Goal: Task Accomplishment & Management: Use online tool/utility

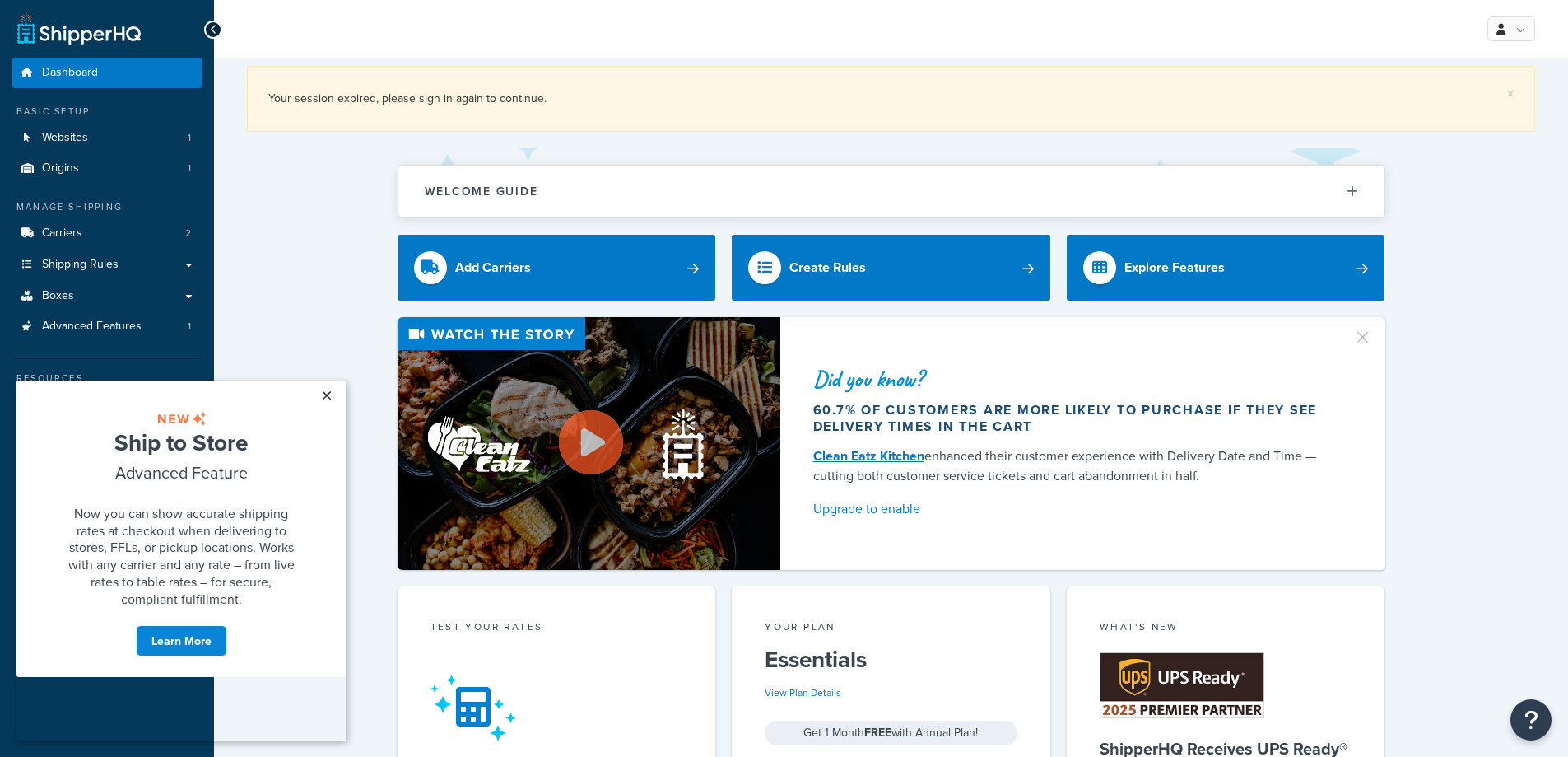
click at [324, 395] on link "×" at bounding box center [327, 395] width 29 height 30
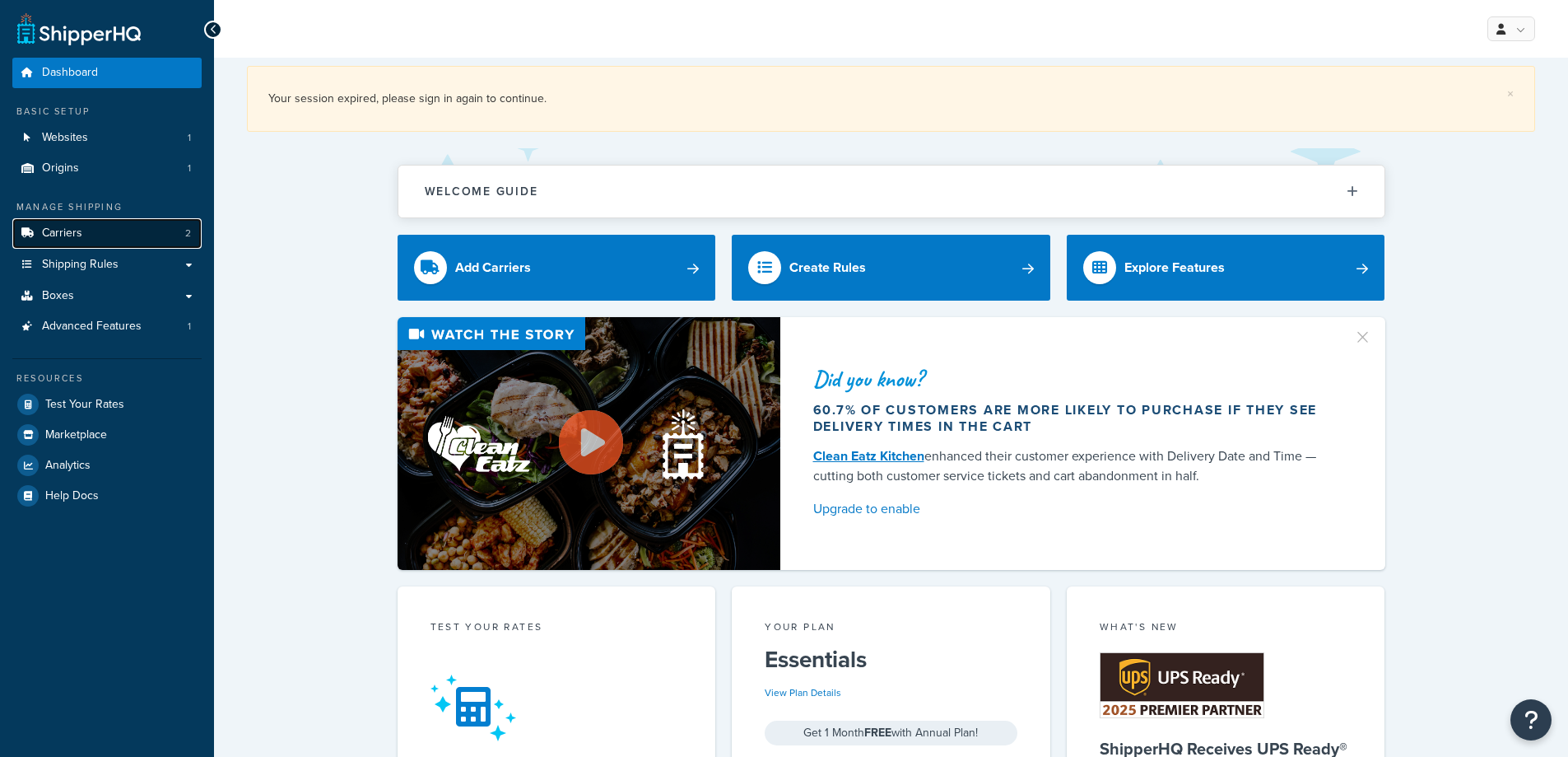
click at [85, 237] on link "Carriers 2" at bounding box center [107, 232] width 189 height 30
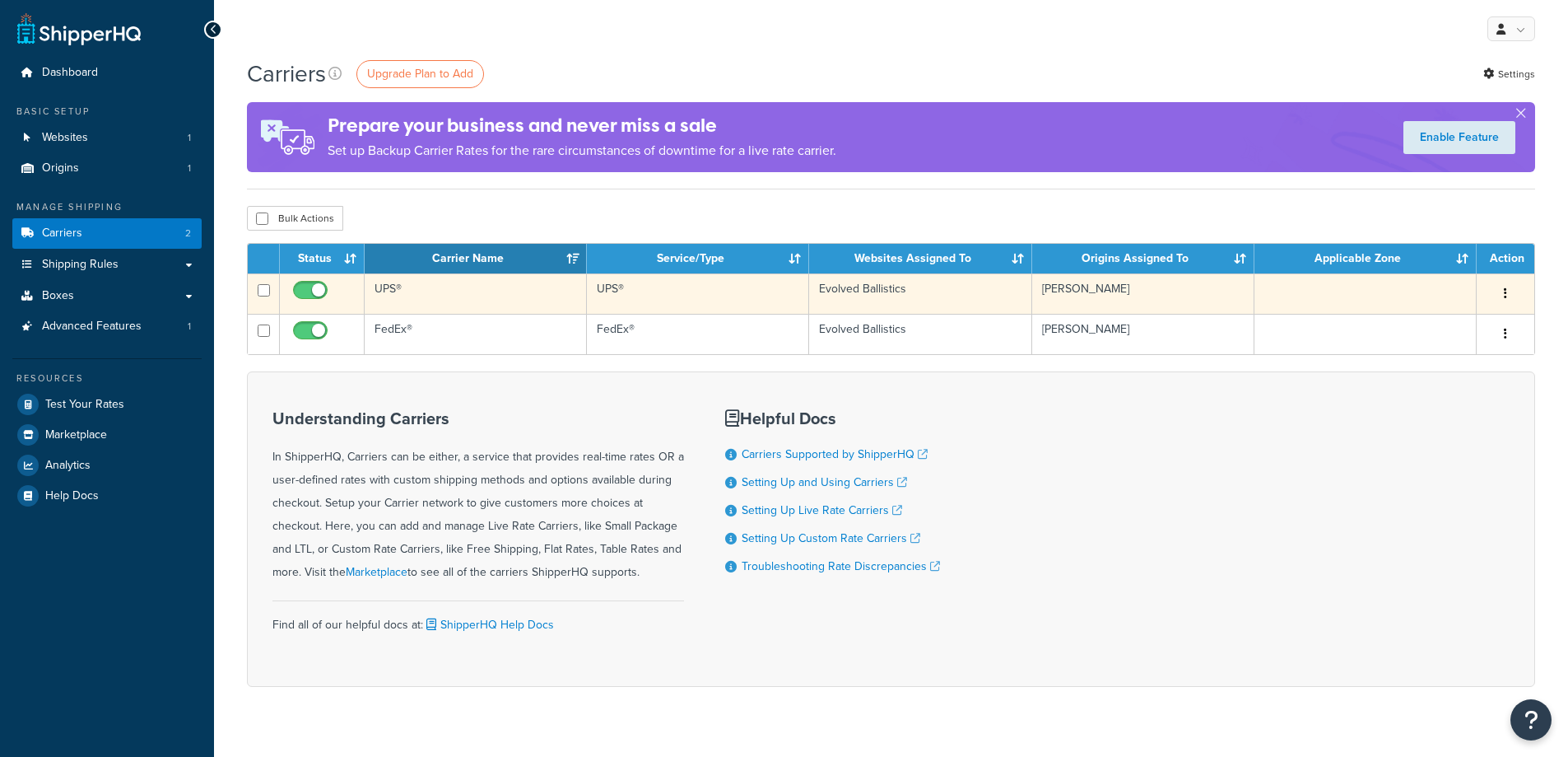
click at [1509, 289] on button "button" at bounding box center [1504, 293] width 23 height 26
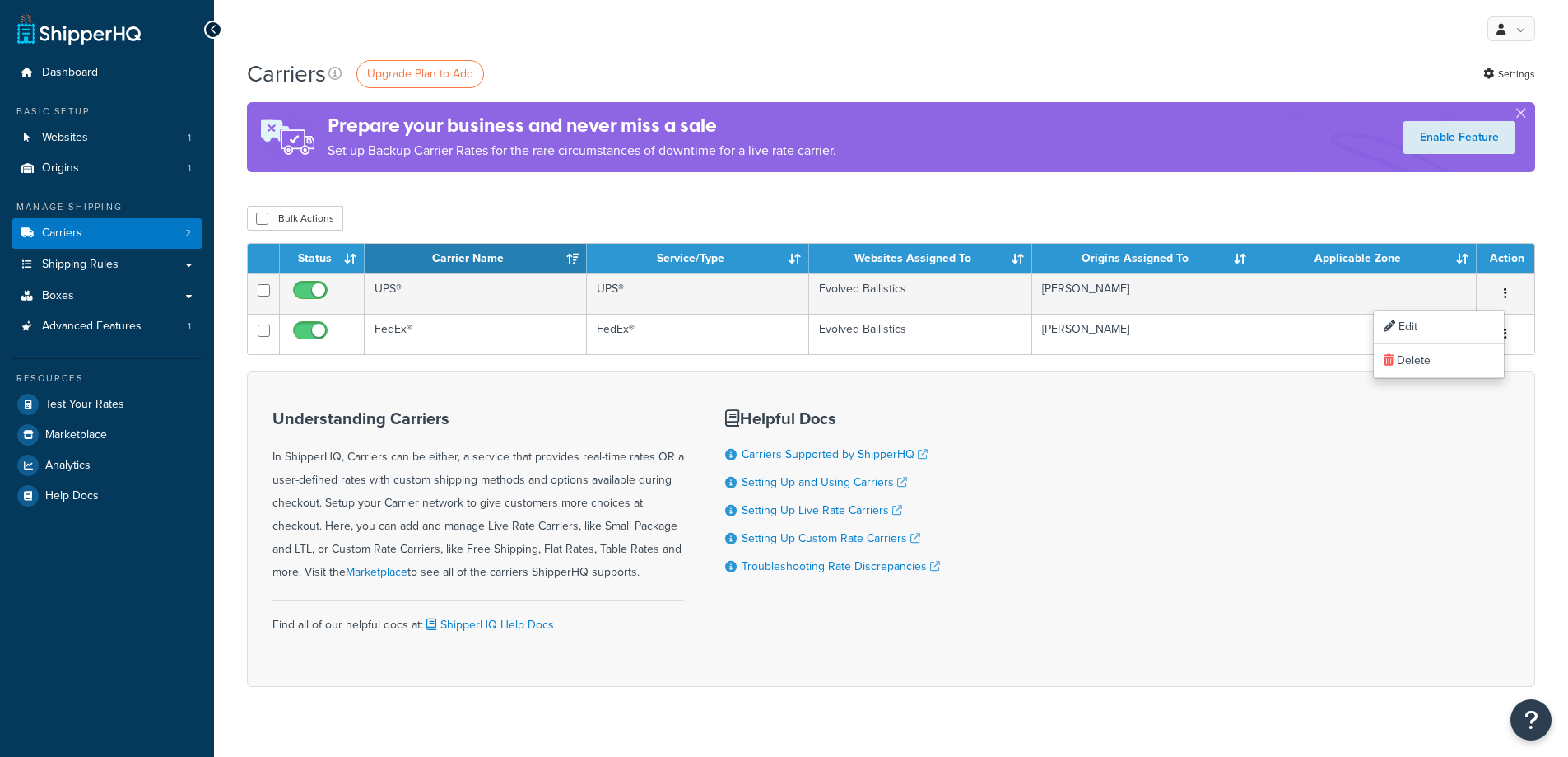
click at [1135, 520] on div "Understanding Carriers In ShipperHQ, Carriers can be either, a service that pro…" at bounding box center [891, 529] width 1288 height 315
click at [82, 403] on span "Test Your Rates" at bounding box center [85, 404] width 79 height 14
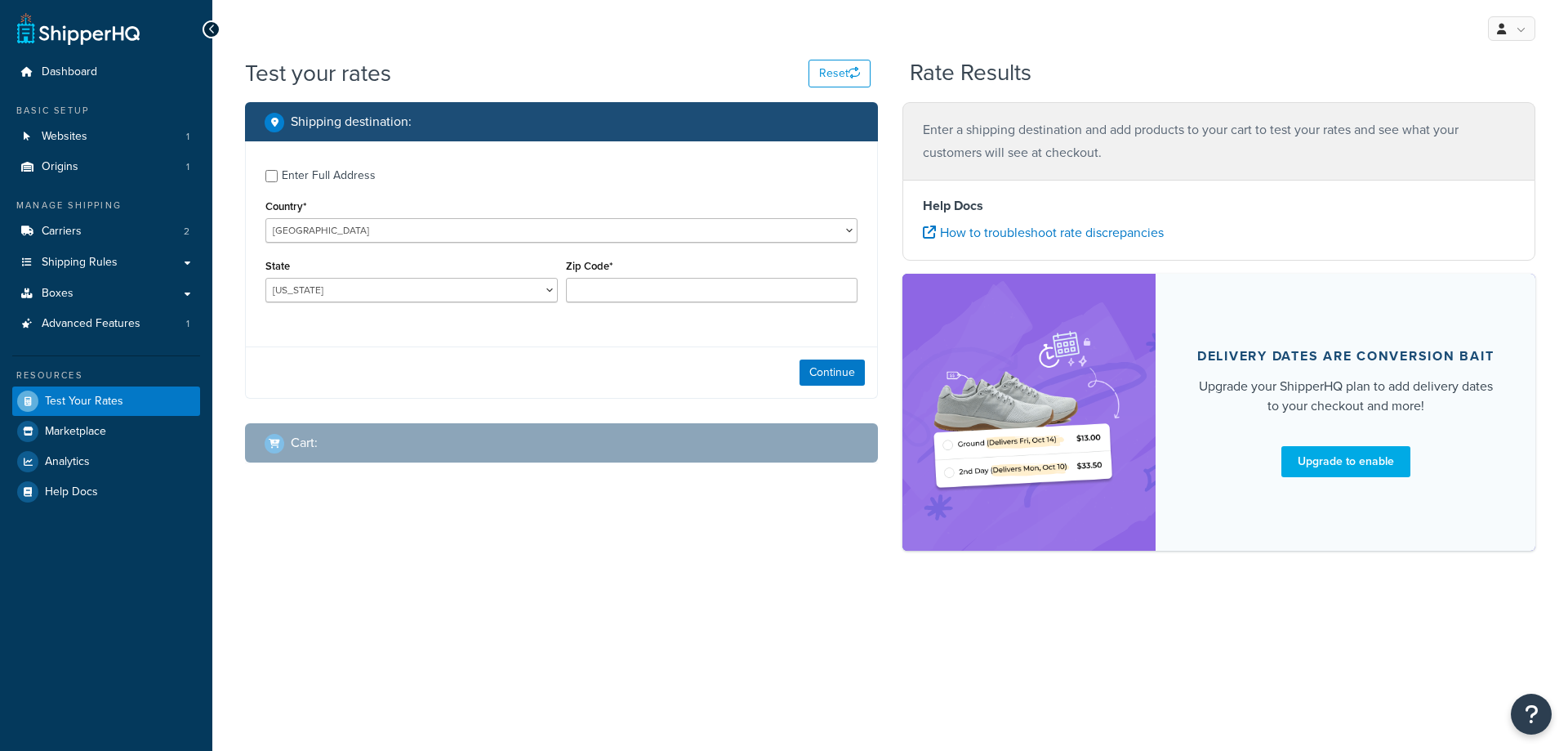
click at [211, 30] on icon at bounding box center [211, 29] width 7 height 12
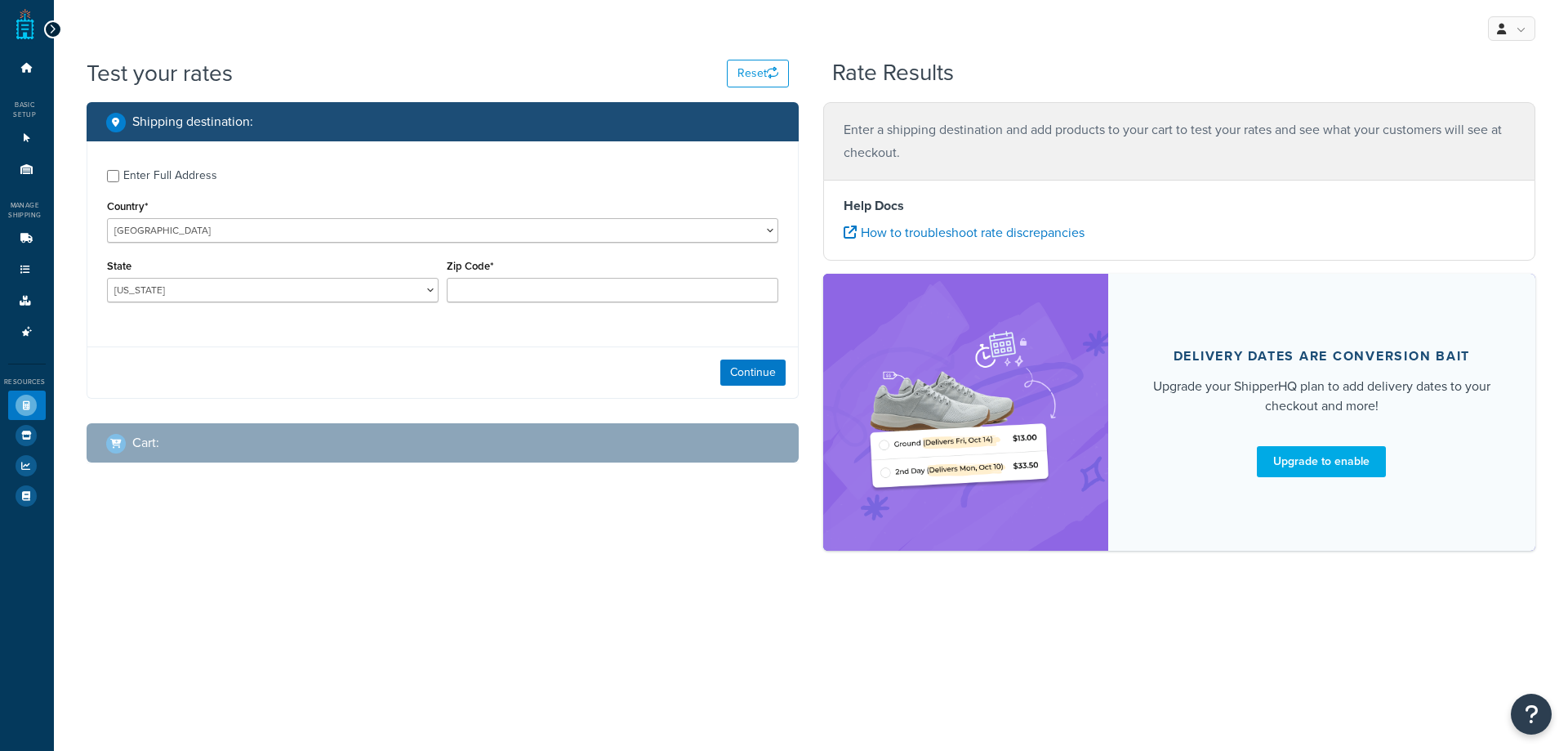
click at [54, 29] on icon at bounding box center [52, 29] width 7 height 12
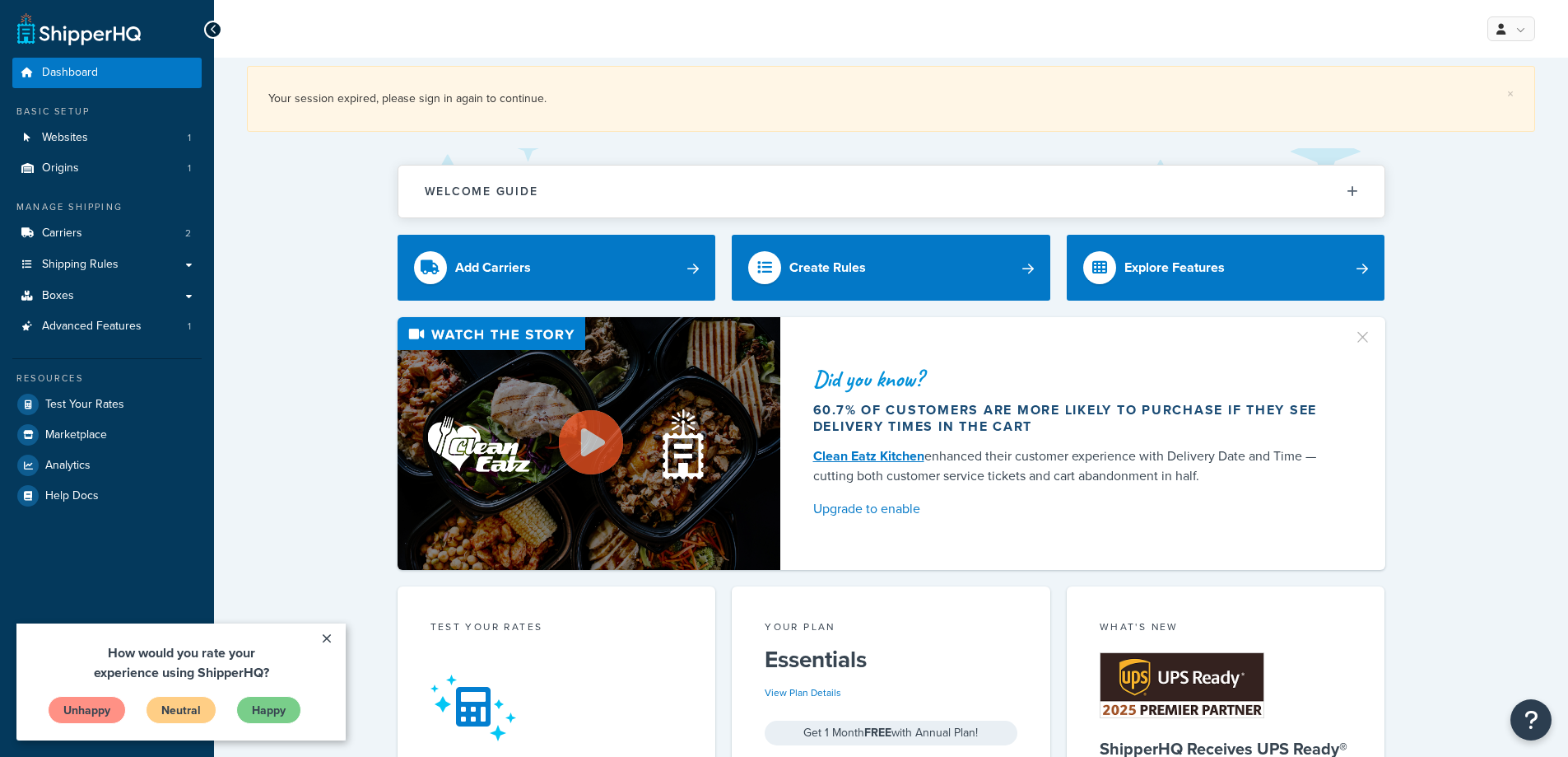
click at [106, 78] on link "Dashboard" at bounding box center [107, 72] width 189 height 30
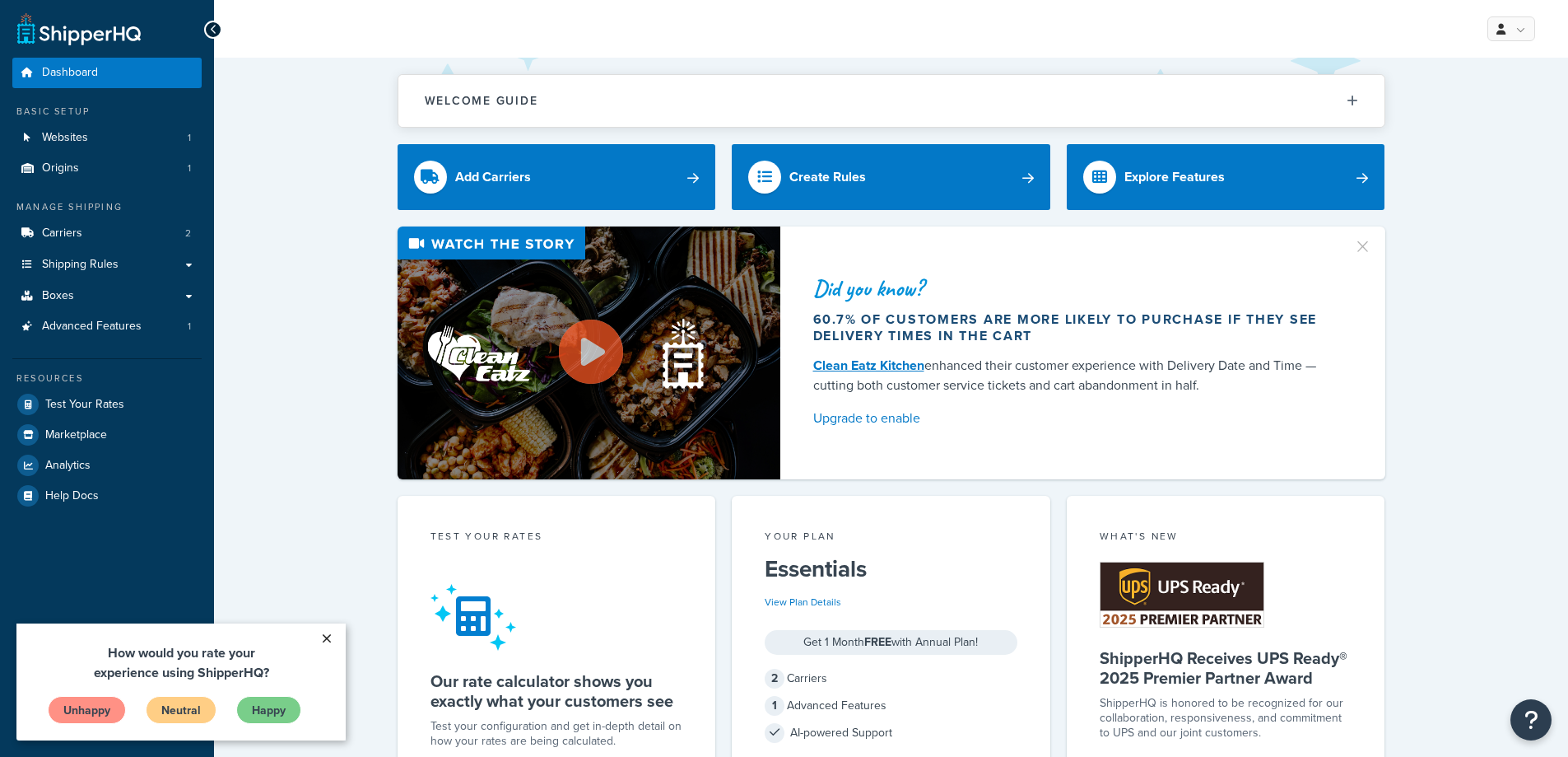
click at [331, 638] on link "×" at bounding box center [327, 638] width 29 height 30
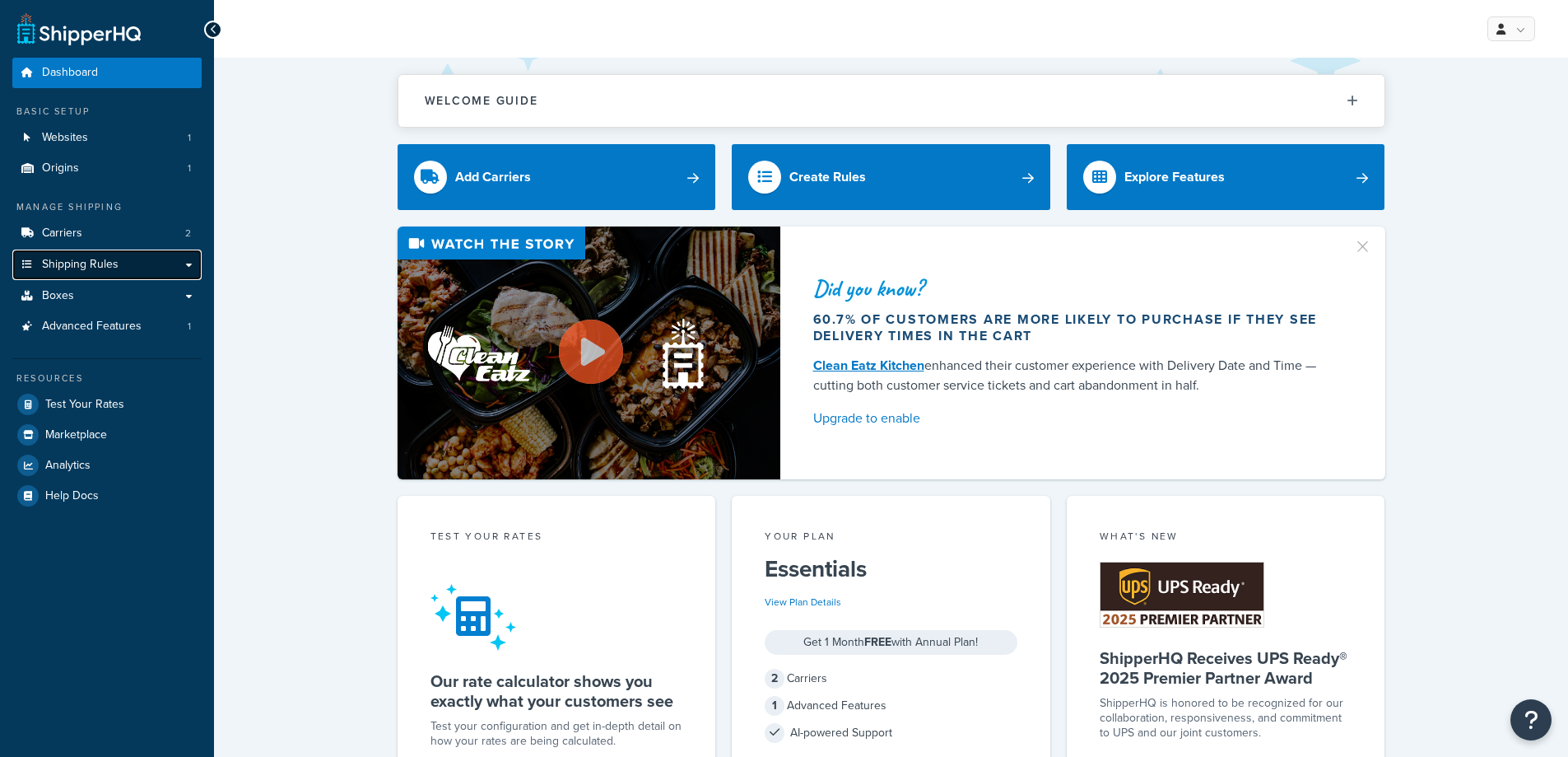
click at [106, 260] on span "Shipping Rules" at bounding box center [80, 264] width 76 height 14
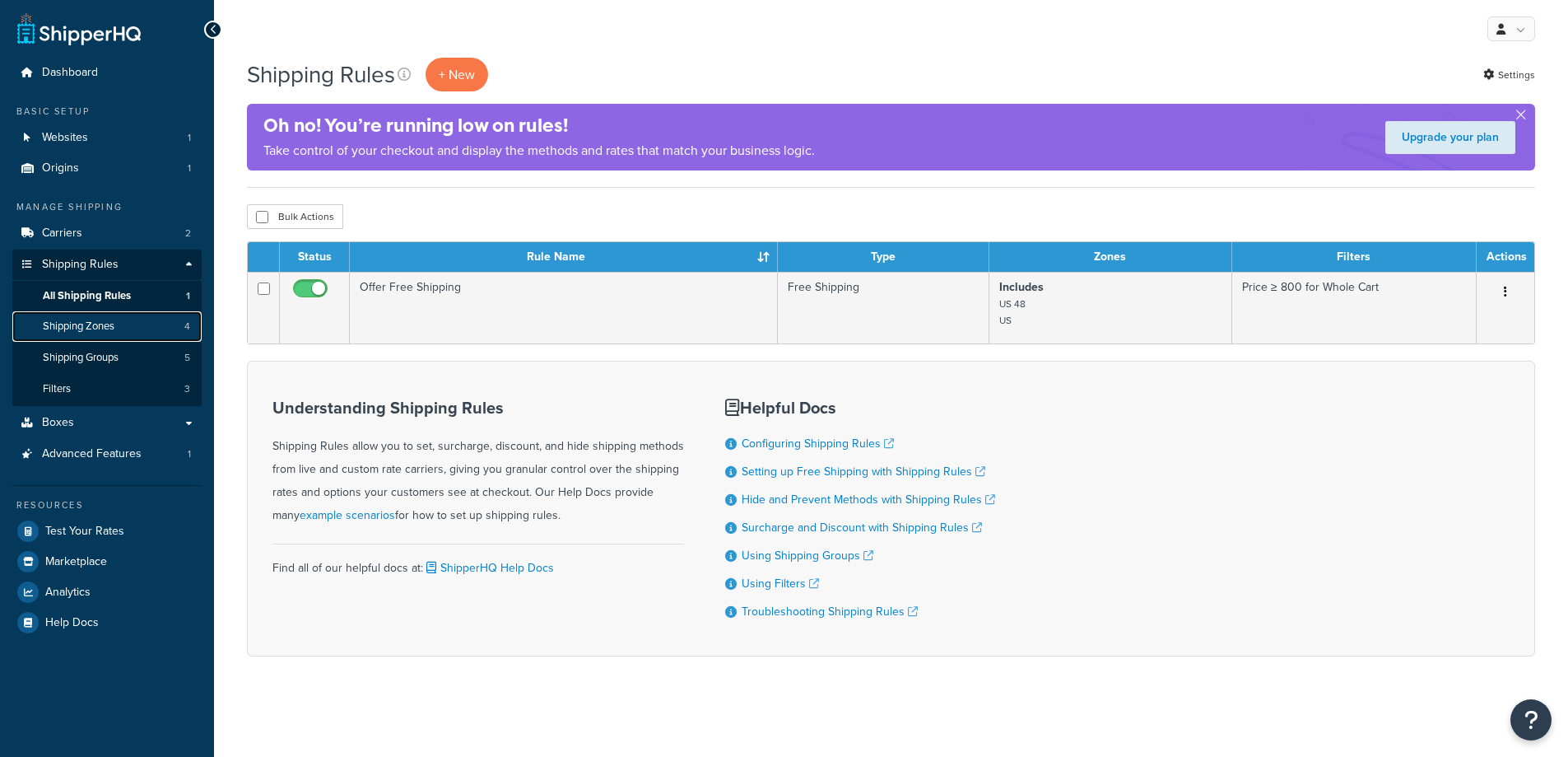
click at [103, 324] on span "Shipping Zones" at bounding box center [78, 326] width 72 height 14
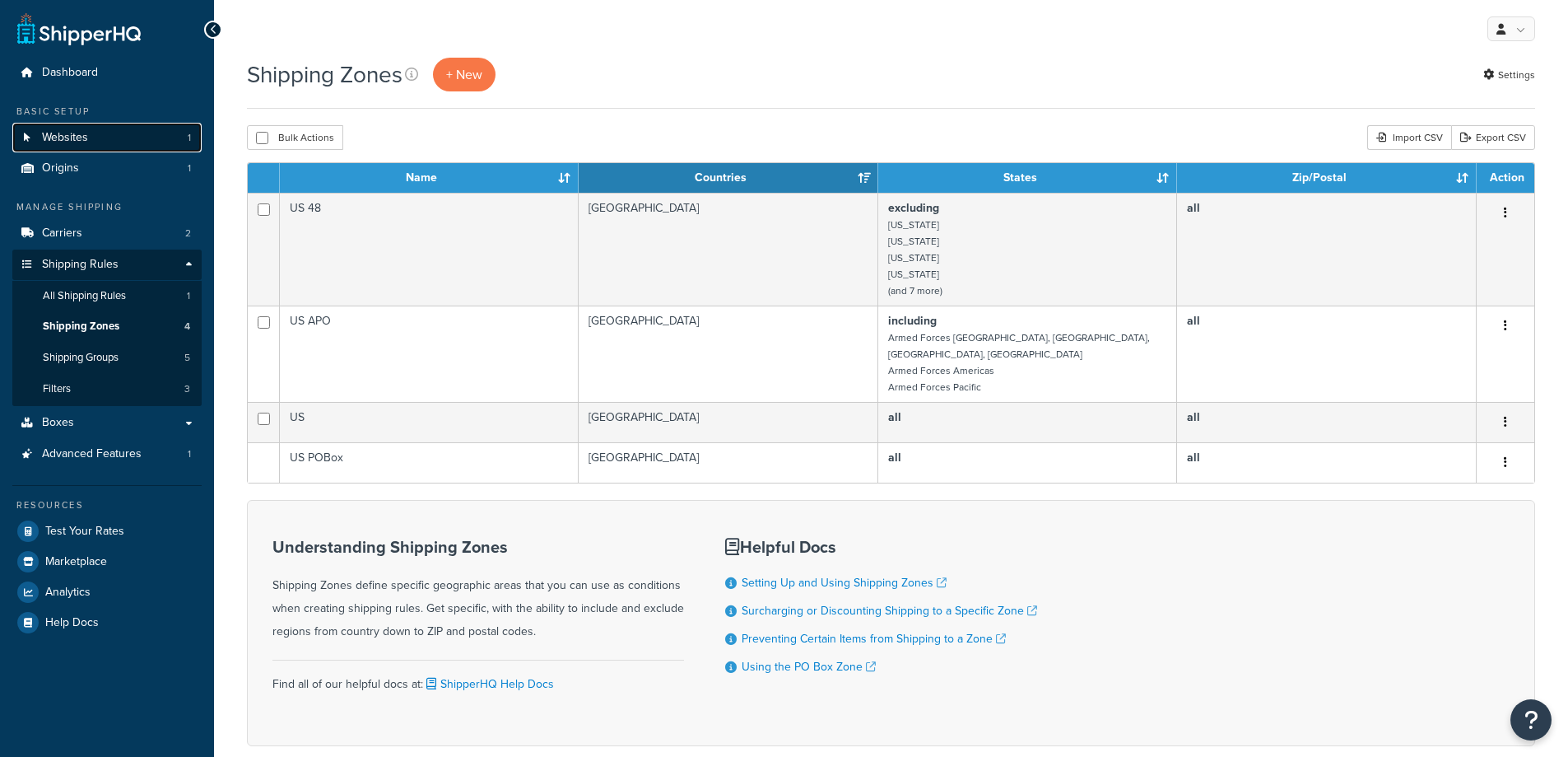
click at [86, 134] on span "Websites" at bounding box center [65, 138] width 46 height 14
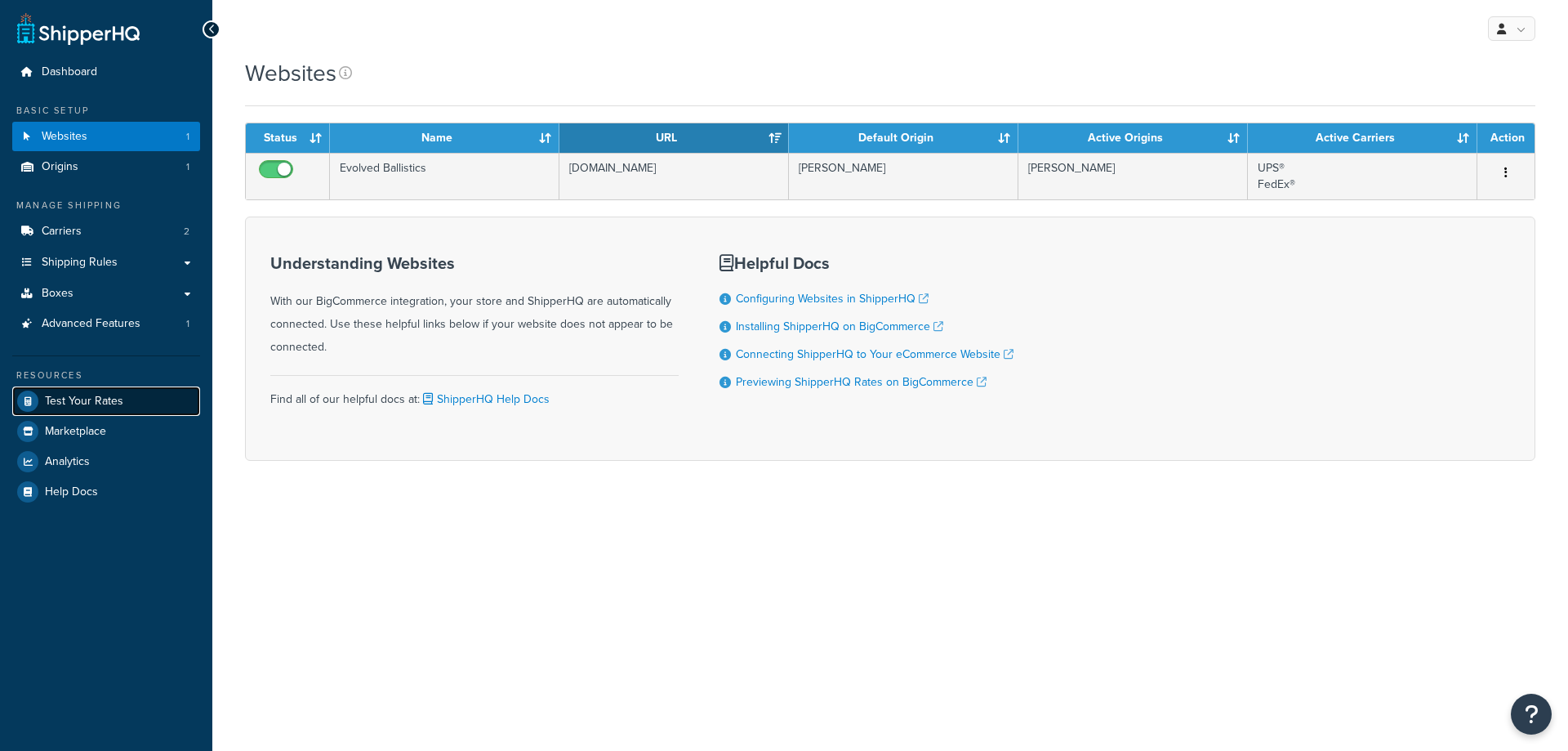
click at [73, 403] on span "Test Your Rates" at bounding box center [84, 401] width 79 height 14
click at [98, 399] on span "Test Your Rates" at bounding box center [84, 401] width 79 height 14
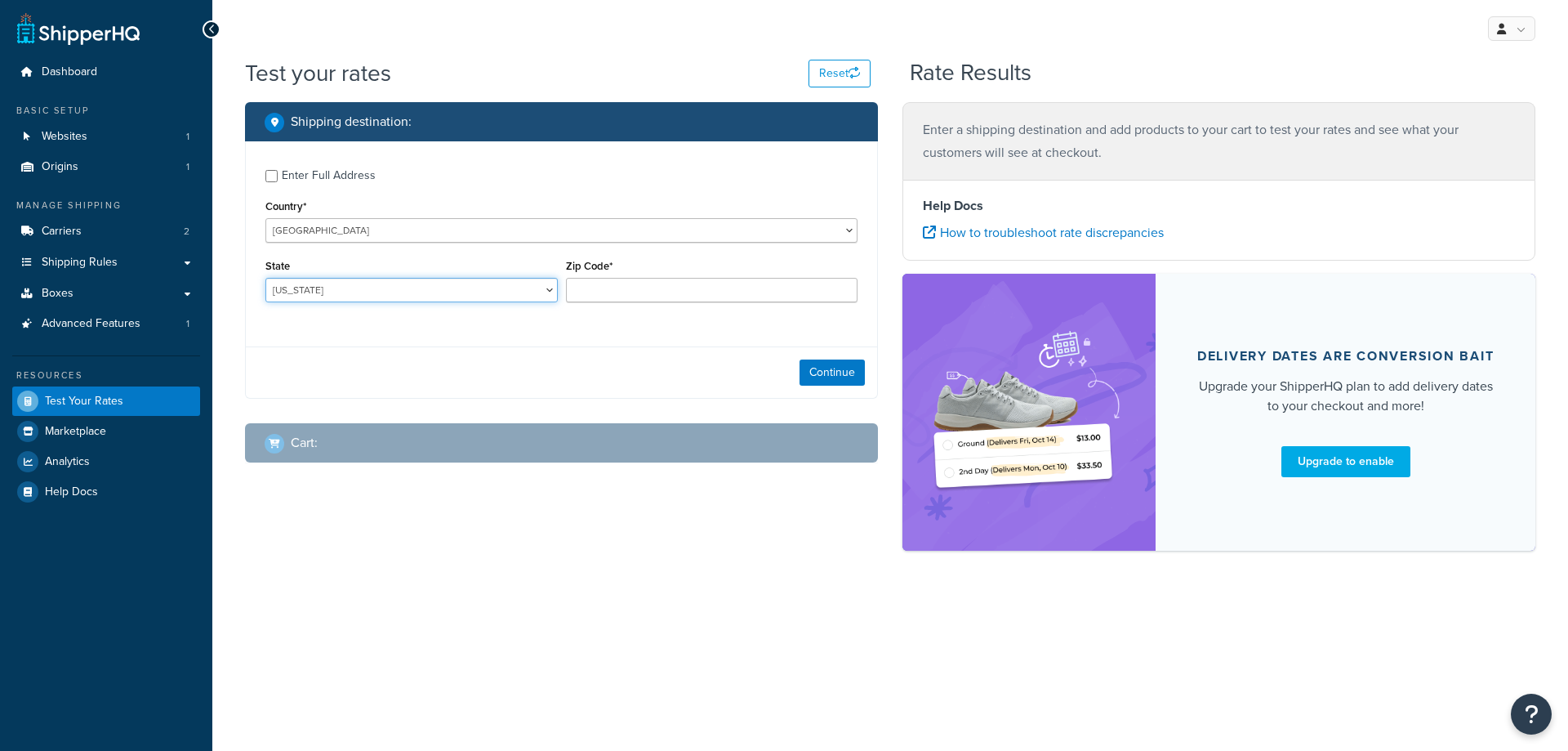
click at [478, 295] on select "Alabama Alaska American Samoa Arizona Arkansas Armed Forces Americas Armed Forc…" at bounding box center [412, 289] width 293 height 24
select select "CA"
click at [266, 278] on select "Alabama Alaska American Samoa Arizona Arkansas Armed Forces Americas Armed Forc…" at bounding box center [412, 289] width 293 height 24
click at [612, 293] on input "Zip Code*" at bounding box center [712, 289] width 293 height 24
type input "93225"
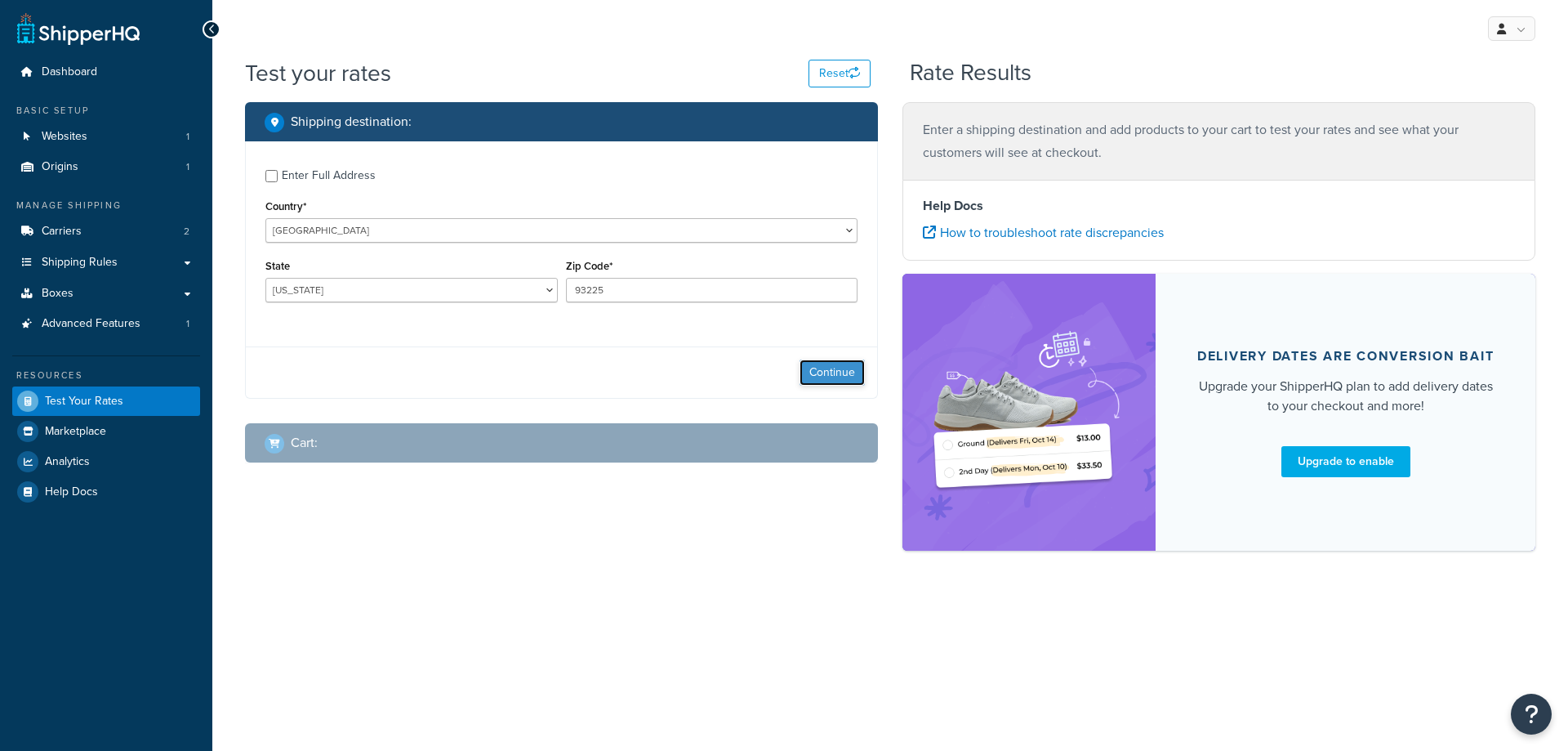
click at [817, 369] on button "Continue" at bounding box center [832, 372] width 65 height 26
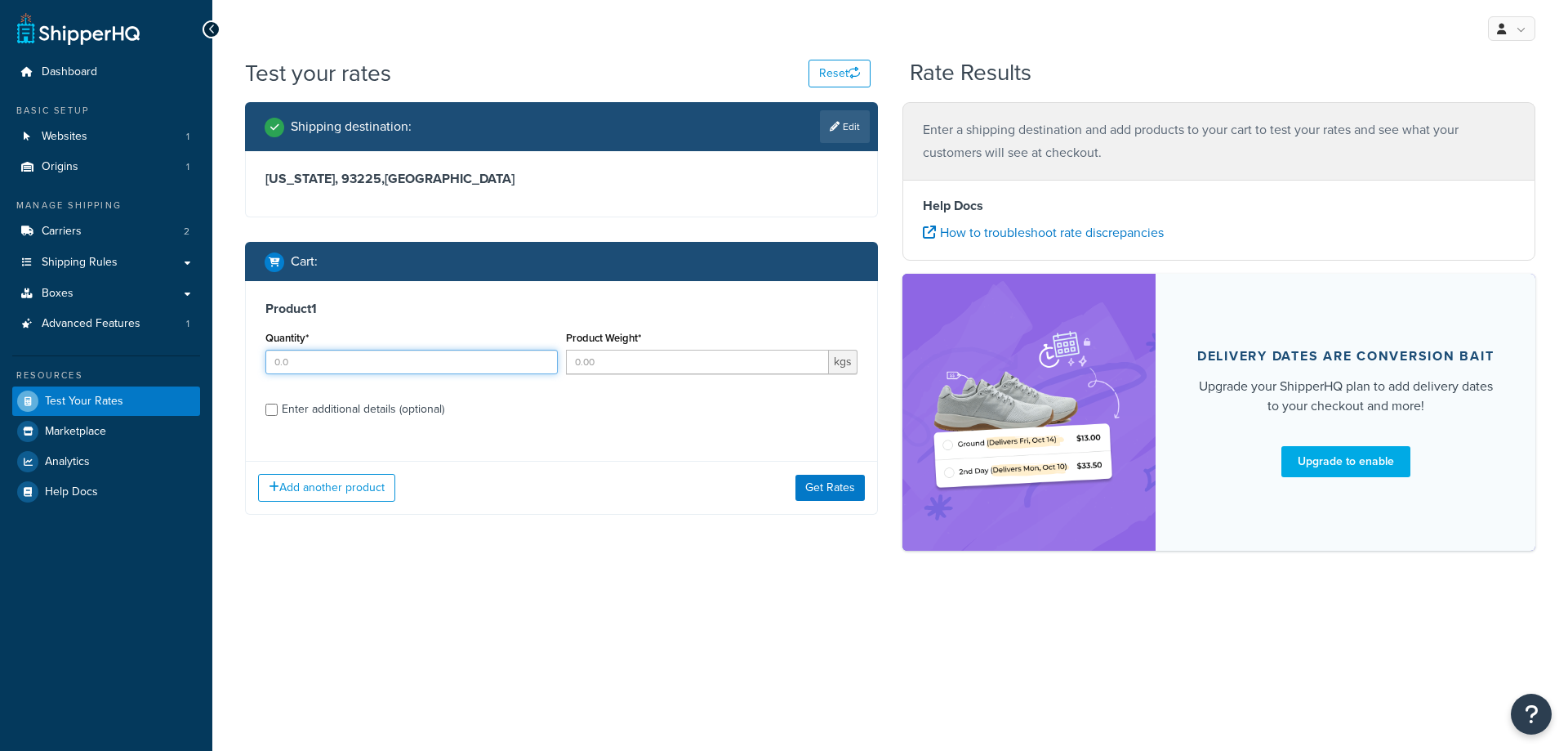
click at [481, 364] on input "Quantity*" at bounding box center [412, 361] width 293 height 24
type input "1"
click at [640, 366] on input "Product Weight*" at bounding box center [698, 361] width 264 height 24
type input "4"
click at [830, 487] on button "Get Rates" at bounding box center [830, 487] width 70 height 26
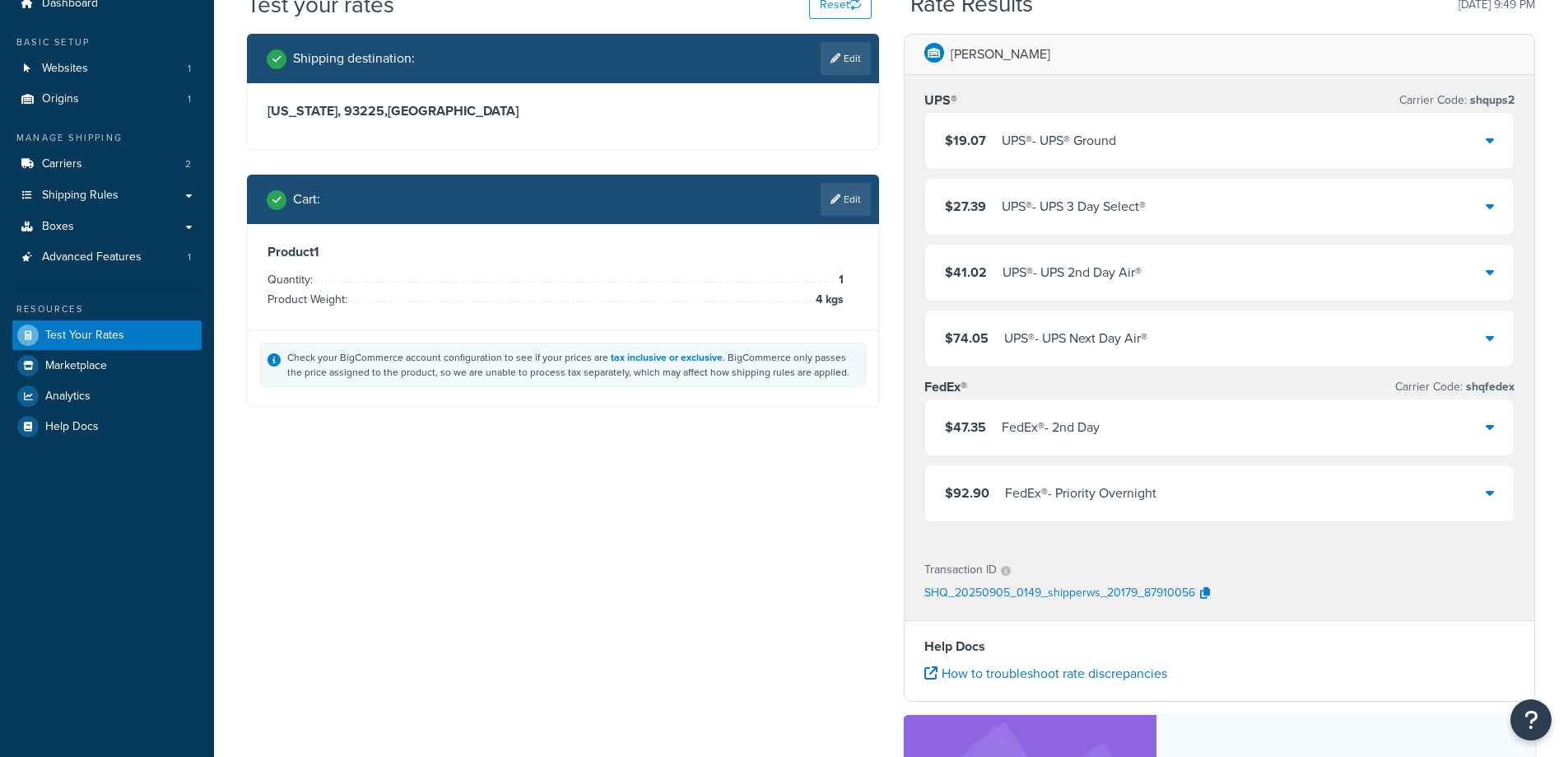
scroll to position [165, 0]
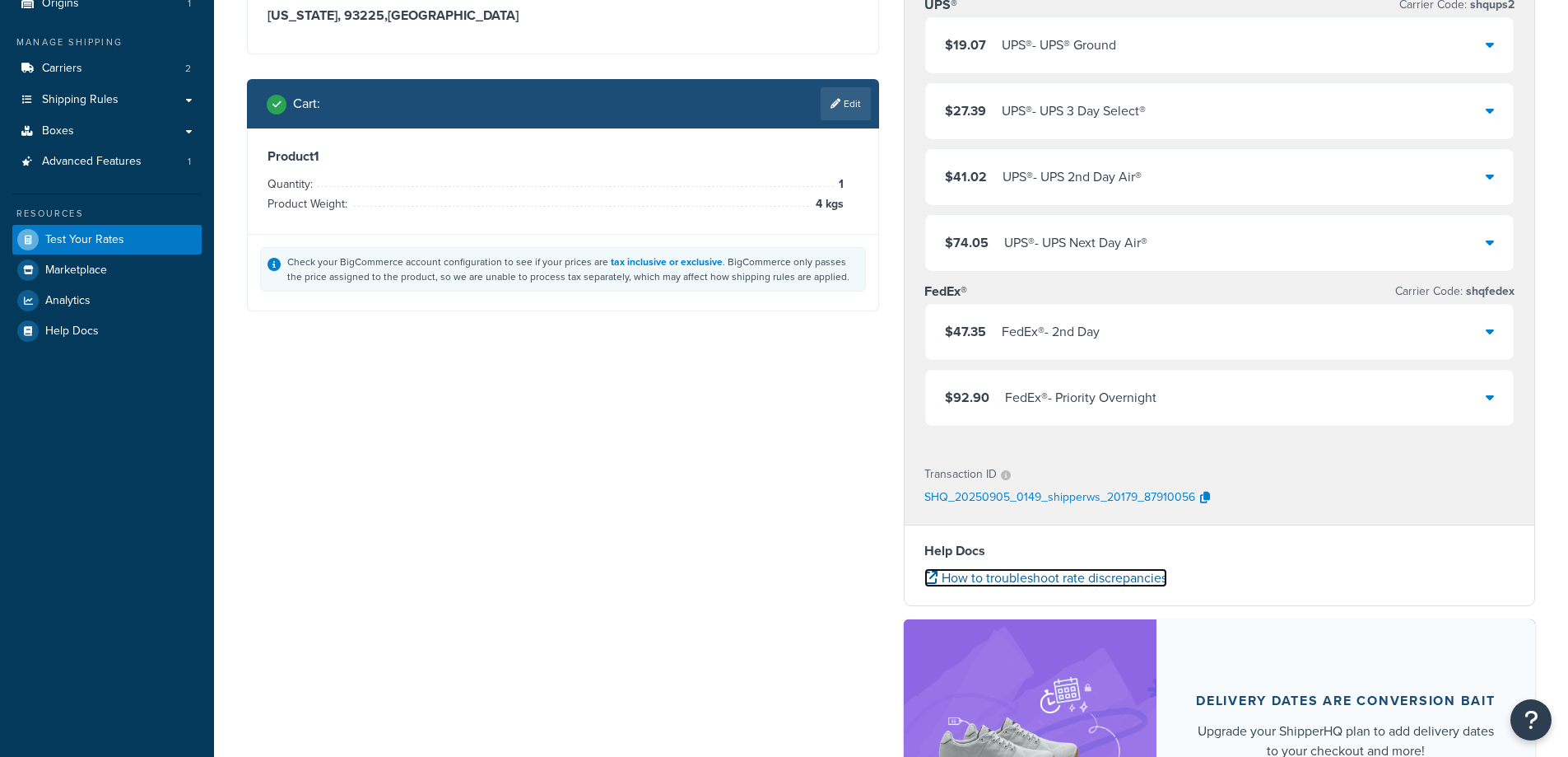
click at [1007, 585] on link "How to troubleshoot rate discrepancies" at bounding box center [1045, 578] width 243 height 19
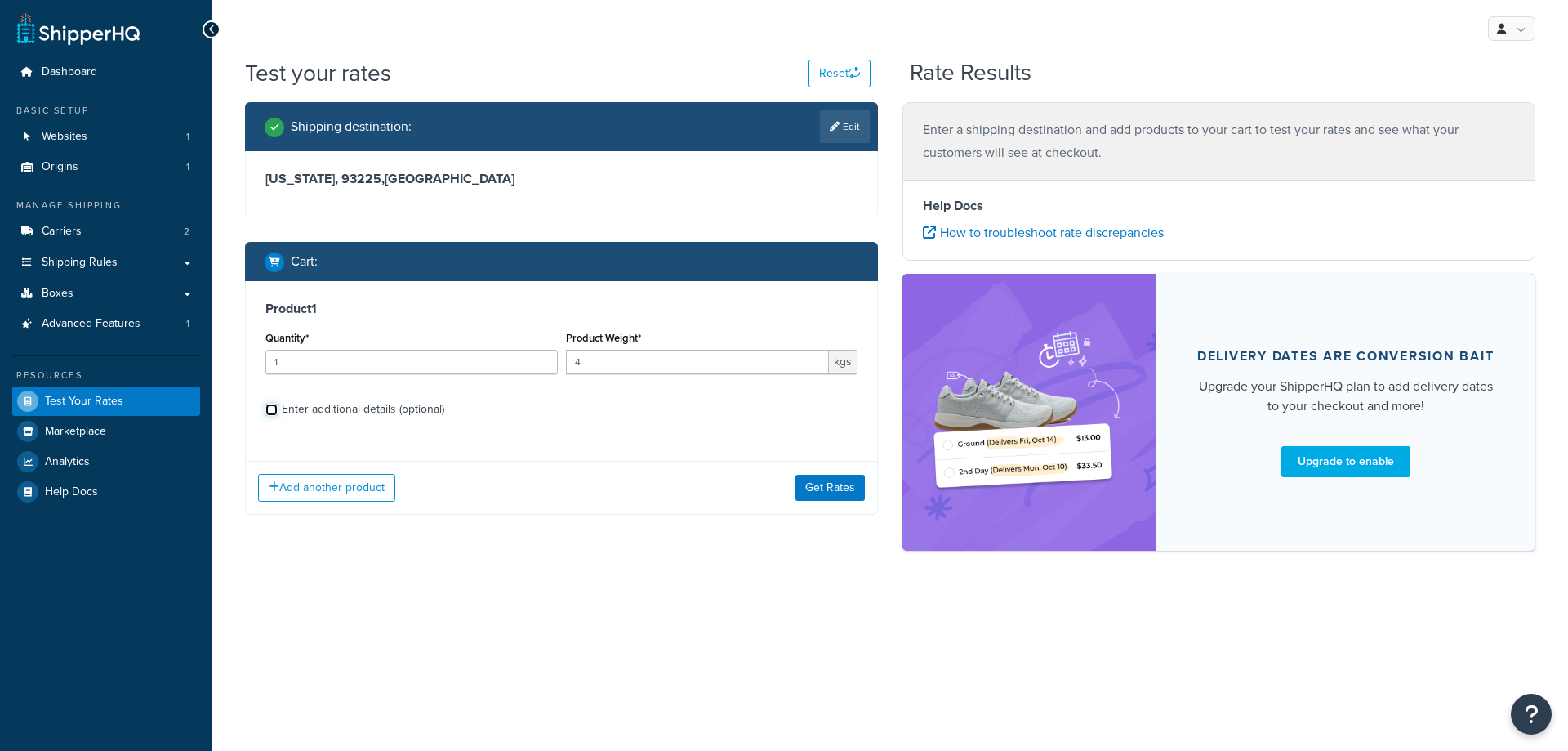
click at [270, 411] on input "Enter additional details (optional)" at bounding box center [272, 409] width 13 height 13
checkbox input "true"
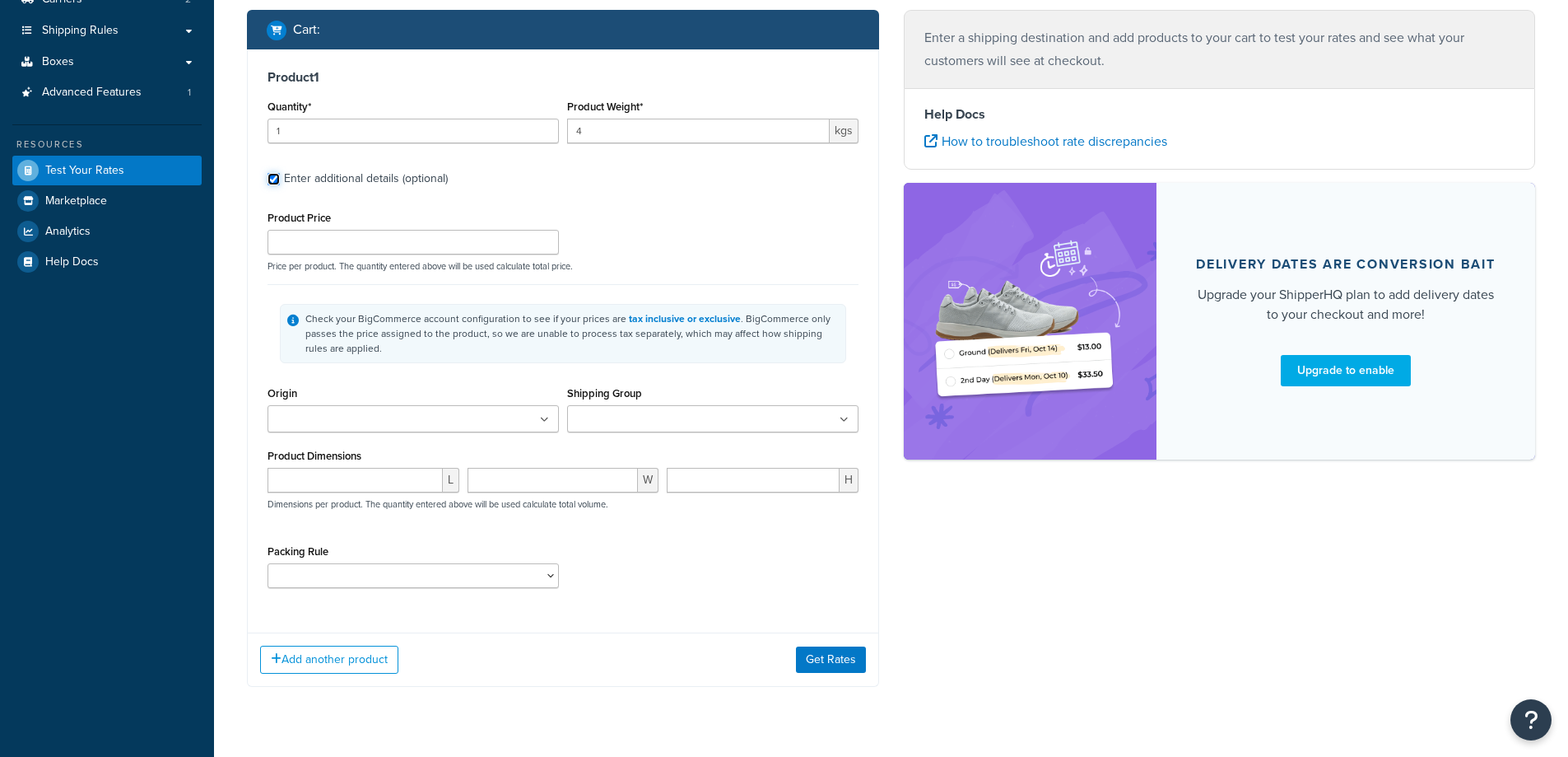
scroll to position [247, 0]
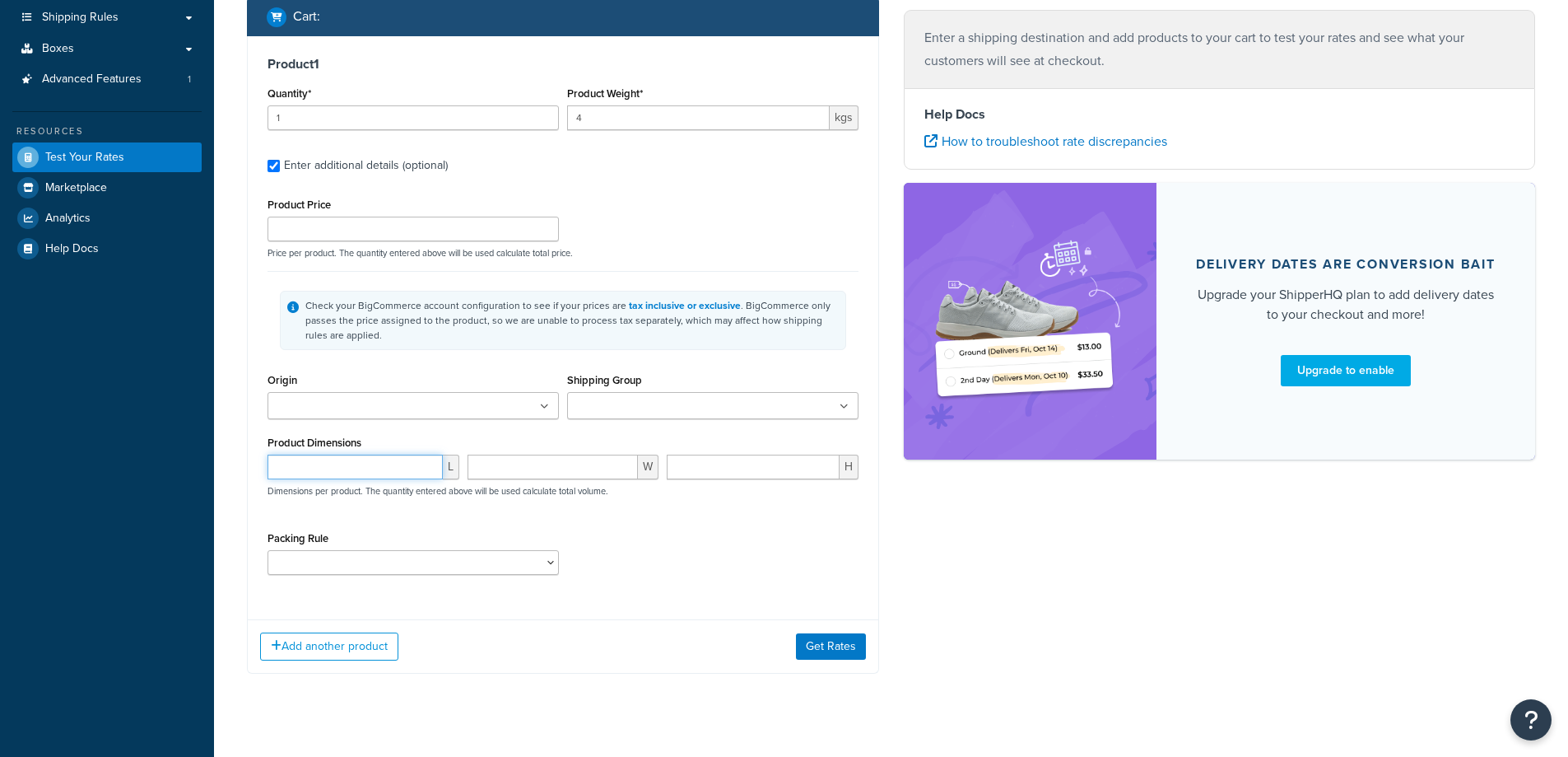
click at [354, 471] on input "number" at bounding box center [355, 466] width 175 height 25
type input "33"
type input "4"
click at [825, 650] on button "Get Rates" at bounding box center [830, 646] width 70 height 26
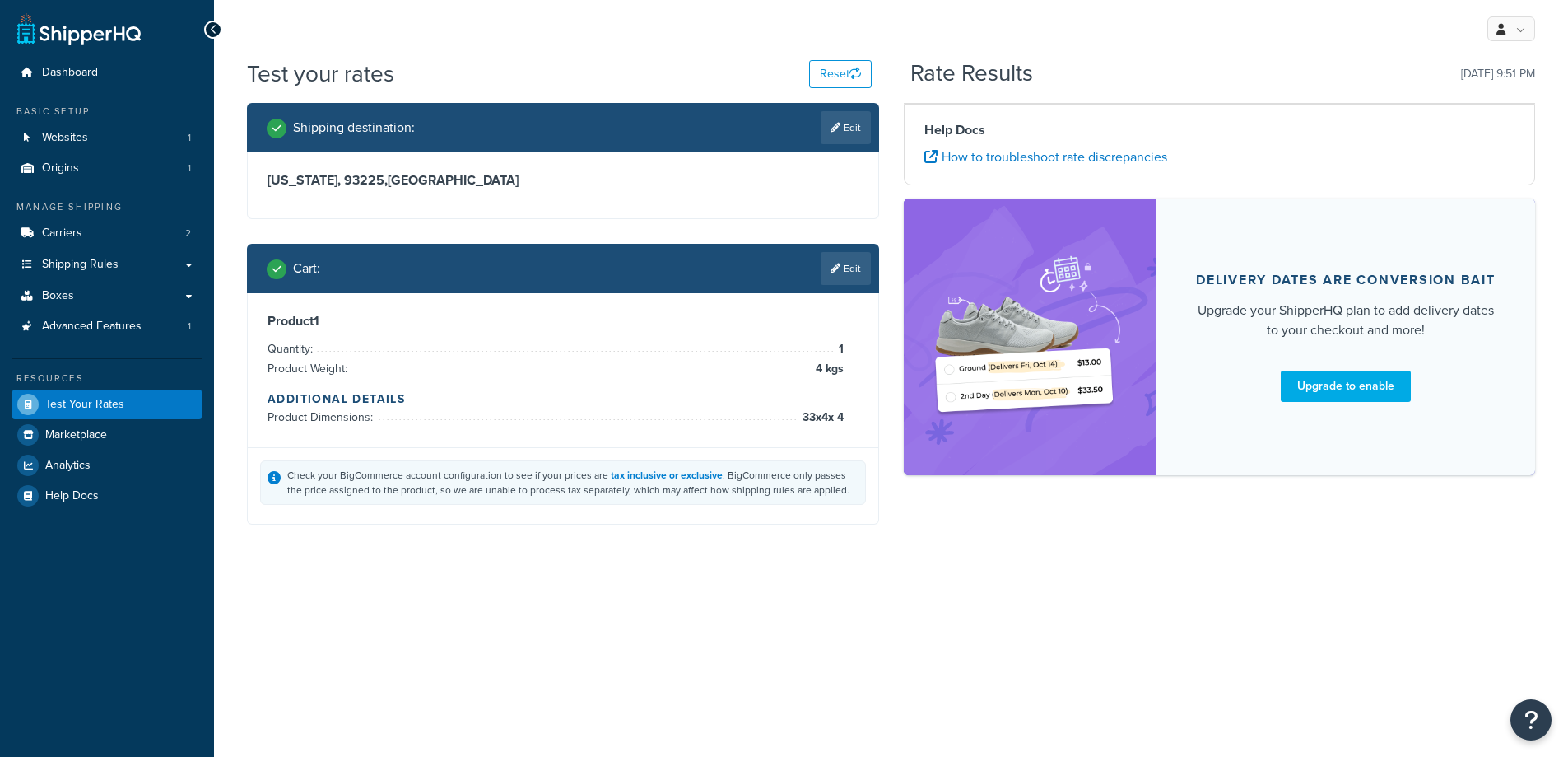
scroll to position [0, 0]
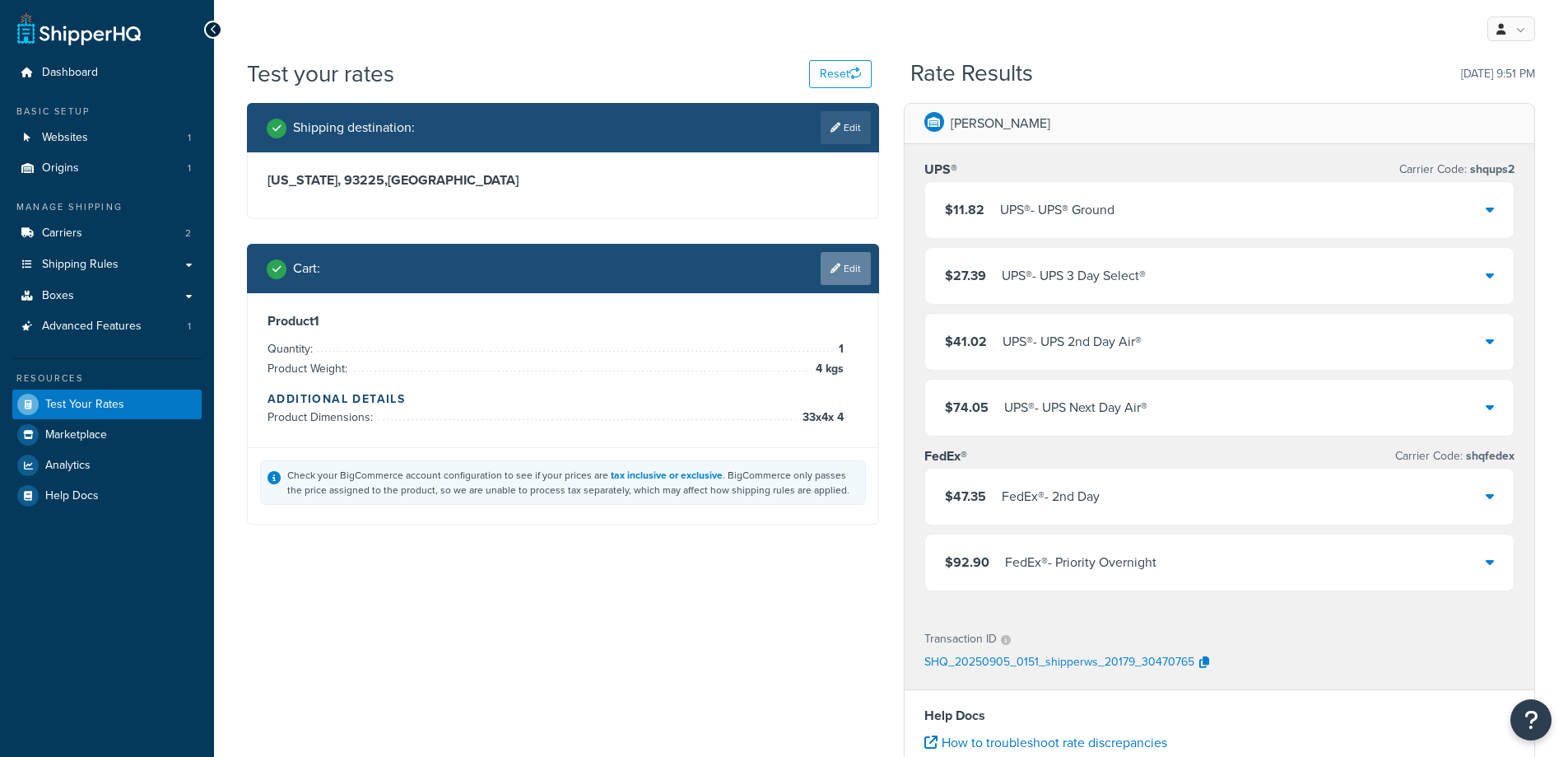
click at [853, 267] on link "Edit" at bounding box center [845, 269] width 50 height 33
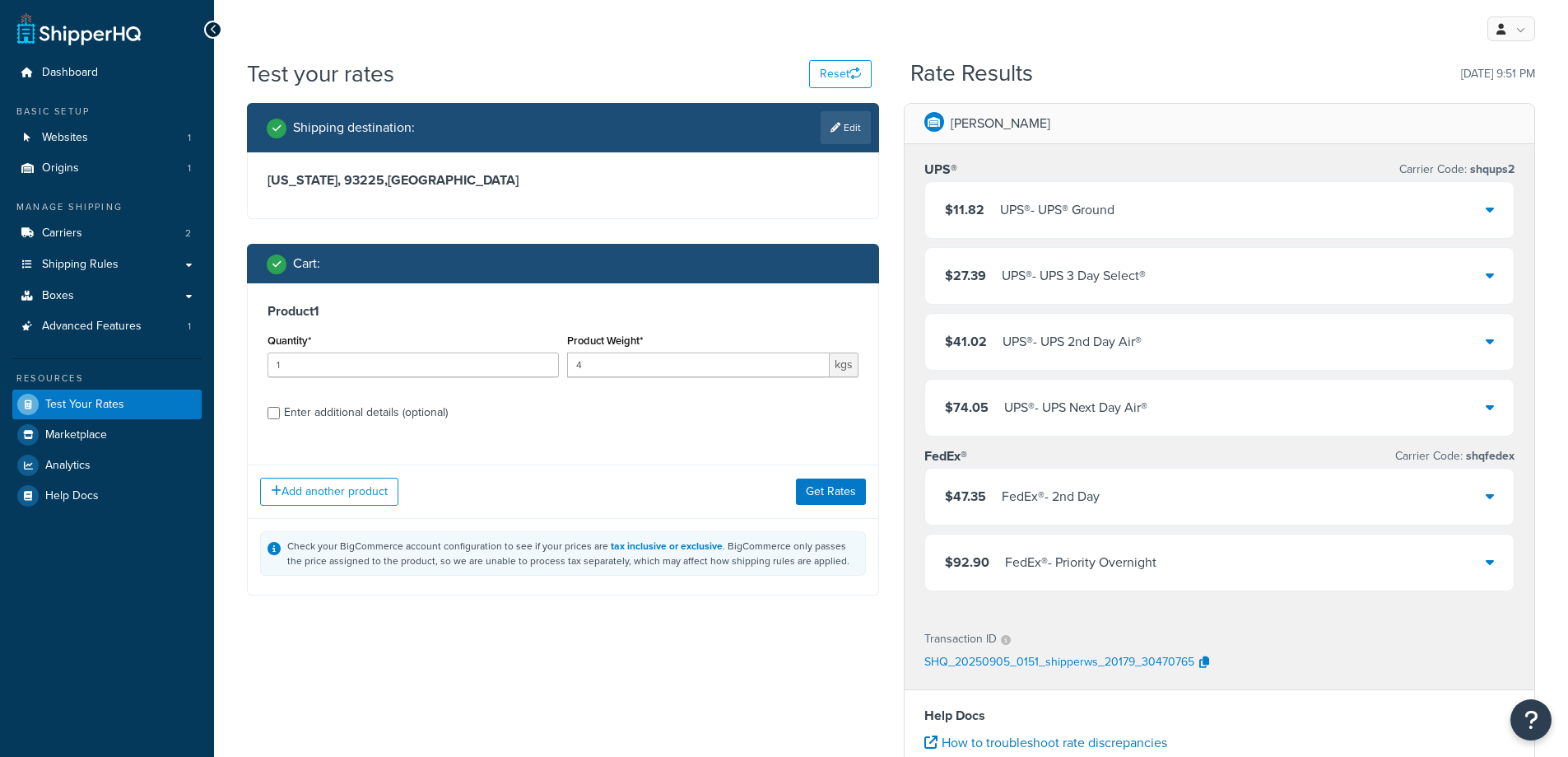
click at [843, 364] on span "kgs" at bounding box center [844, 364] width 29 height 25
click at [747, 369] on input "4" at bounding box center [698, 364] width 262 height 25
drag, startPoint x: 649, startPoint y: 372, endPoint x: 561, endPoint y: 373, distance: 88.0
click at [561, 373] on div "Quantity* 1 Product Weight* 4 kgs" at bounding box center [563, 359] width 599 height 60
click at [848, 369] on span "kgs" at bounding box center [844, 364] width 29 height 25
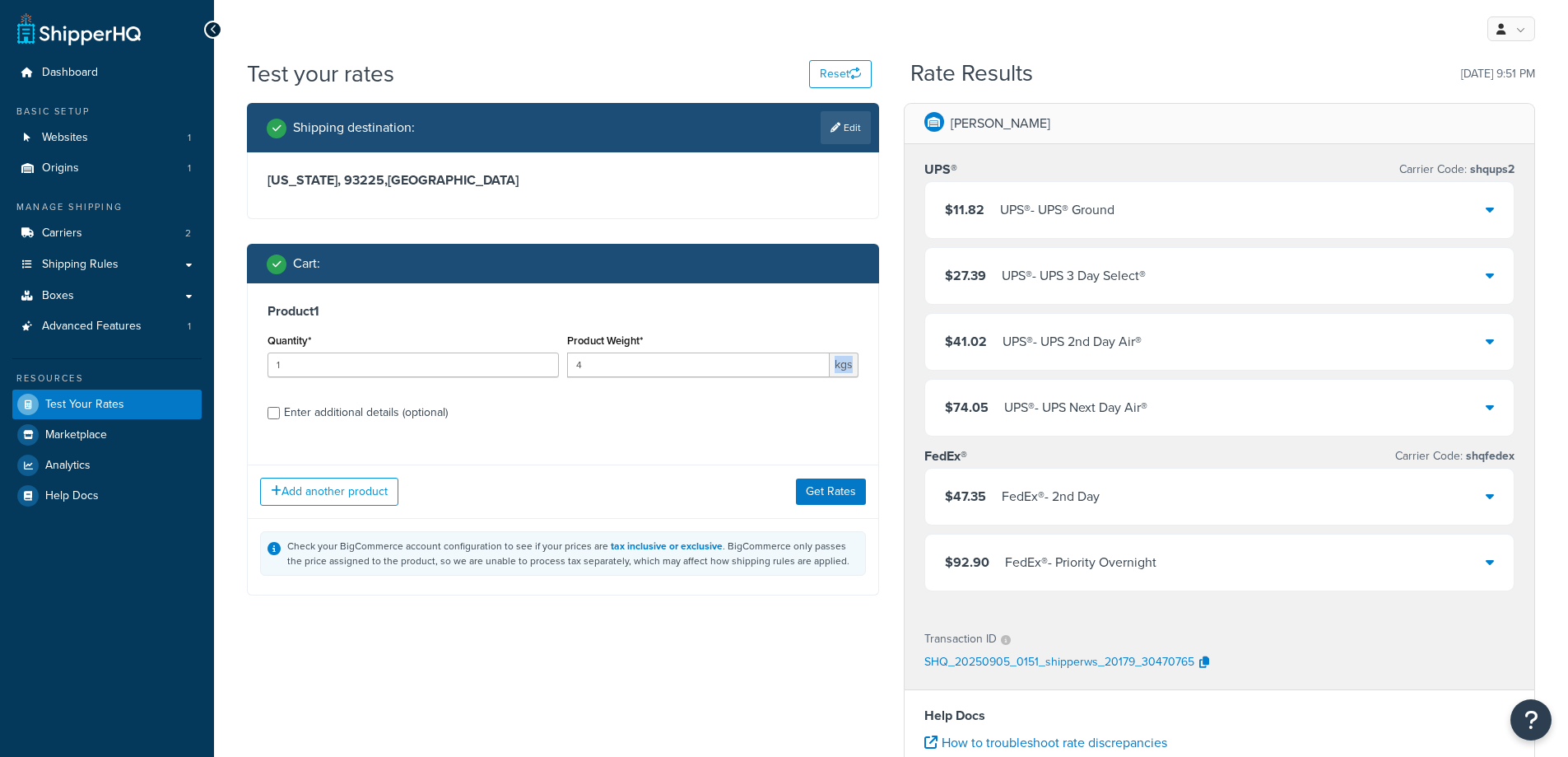
click at [848, 369] on span "kgs" at bounding box center [844, 364] width 29 height 25
drag, startPoint x: 657, startPoint y: 373, endPoint x: 535, endPoint y: 374, distance: 122.0
click at [535, 374] on div "Quantity* 1 Product Weight* 4 kgs" at bounding box center [563, 359] width 599 height 60
type input "8"
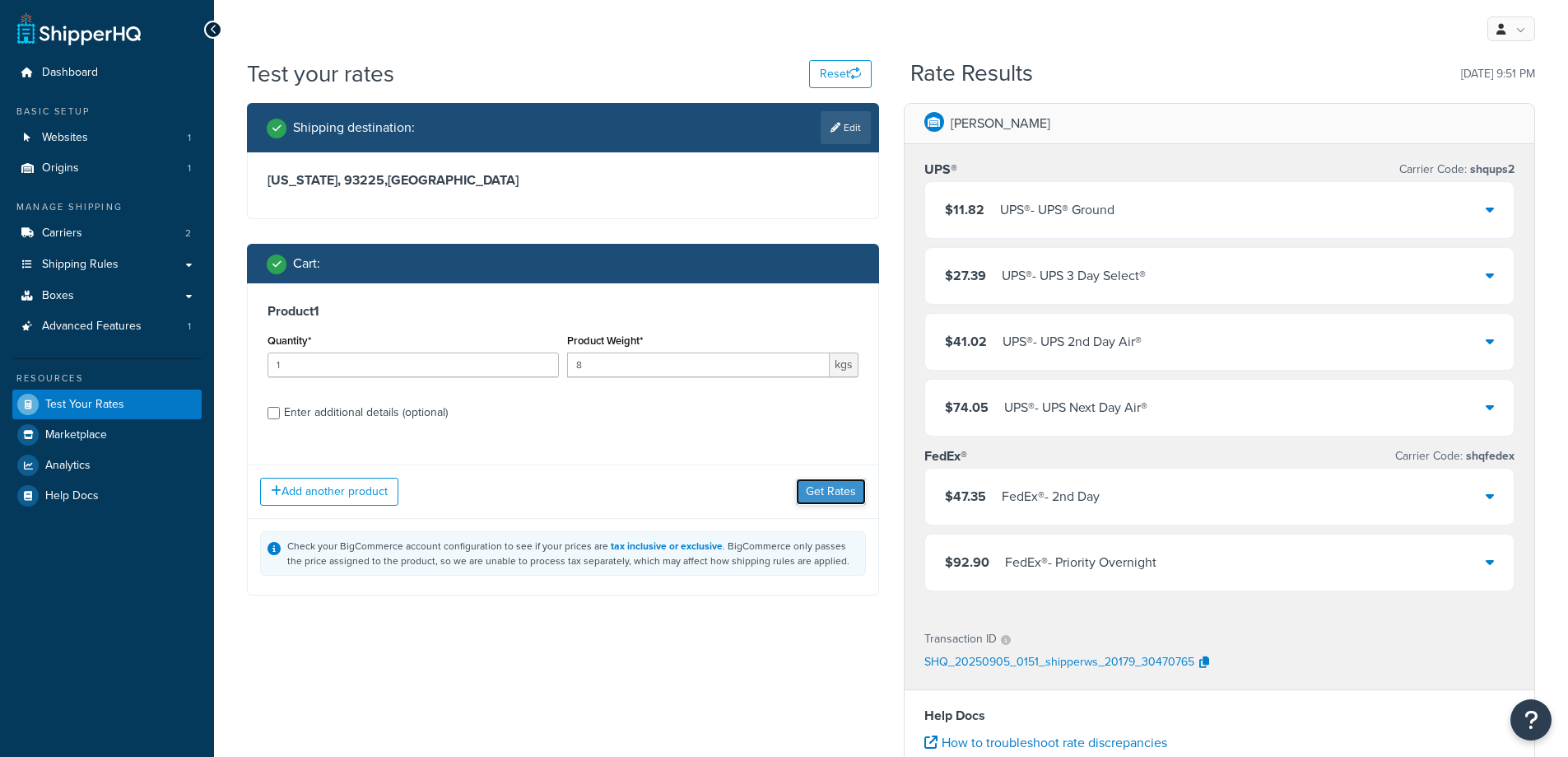
click at [825, 482] on button "Get Rates" at bounding box center [830, 491] width 70 height 26
